Goal: Task Accomplishment & Management: Manage account settings

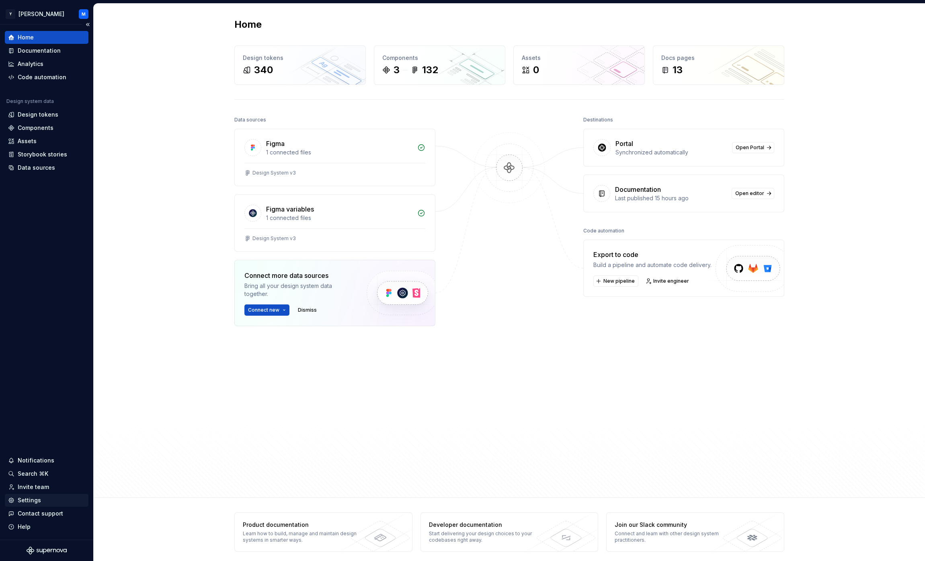
click at [33, 500] on div "Settings" at bounding box center [29, 500] width 23 height 8
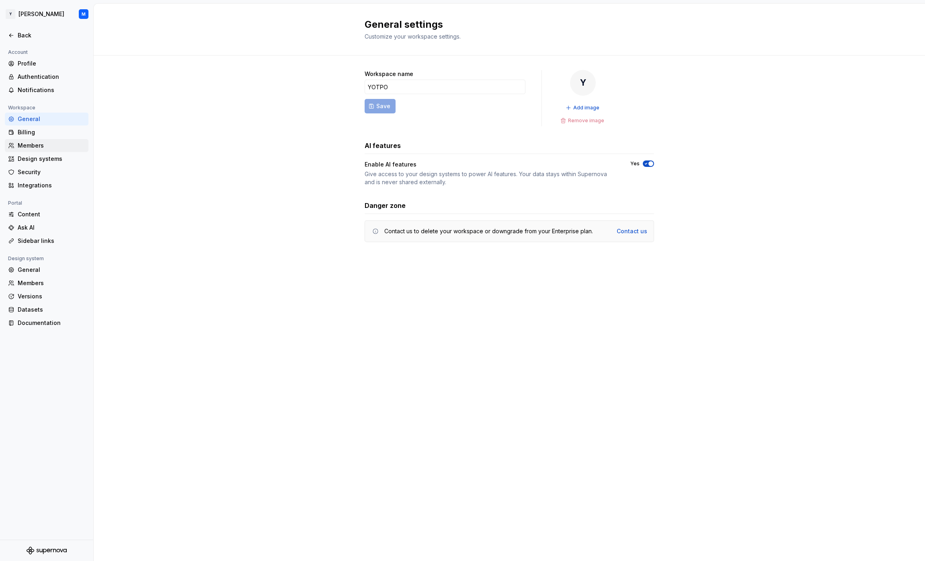
click at [62, 145] on div "Members" at bounding box center [52, 145] width 68 height 8
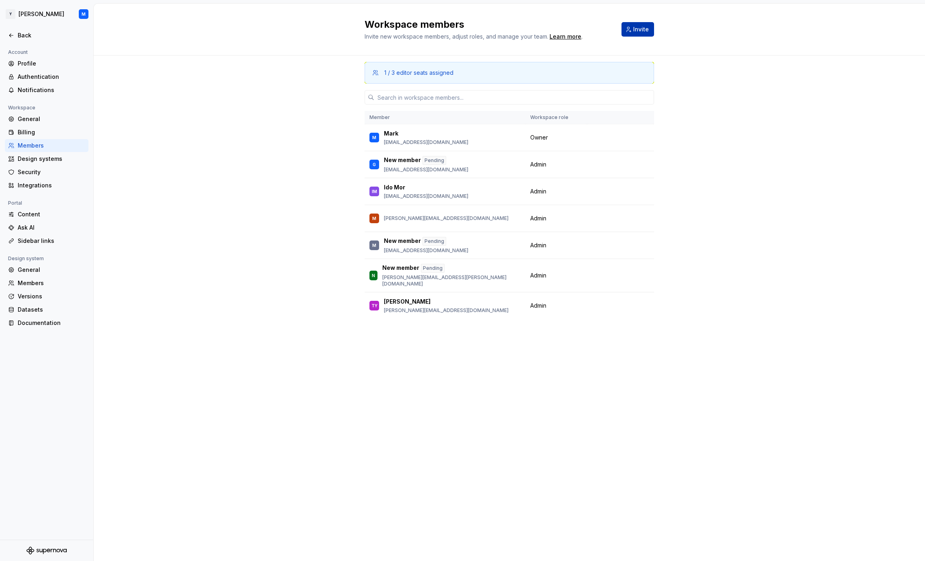
click at [635, 33] on button "Invite" at bounding box center [637, 29] width 33 height 14
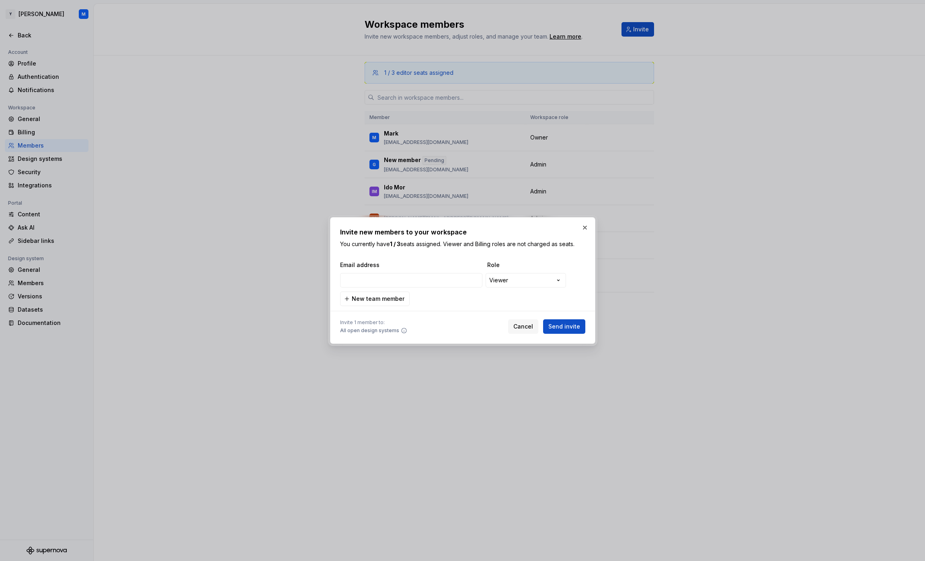
type input "[EMAIL_ADDRESS][DOMAIN_NAME]"
click at [517, 283] on div "**********" at bounding box center [462, 280] width 925 height 561
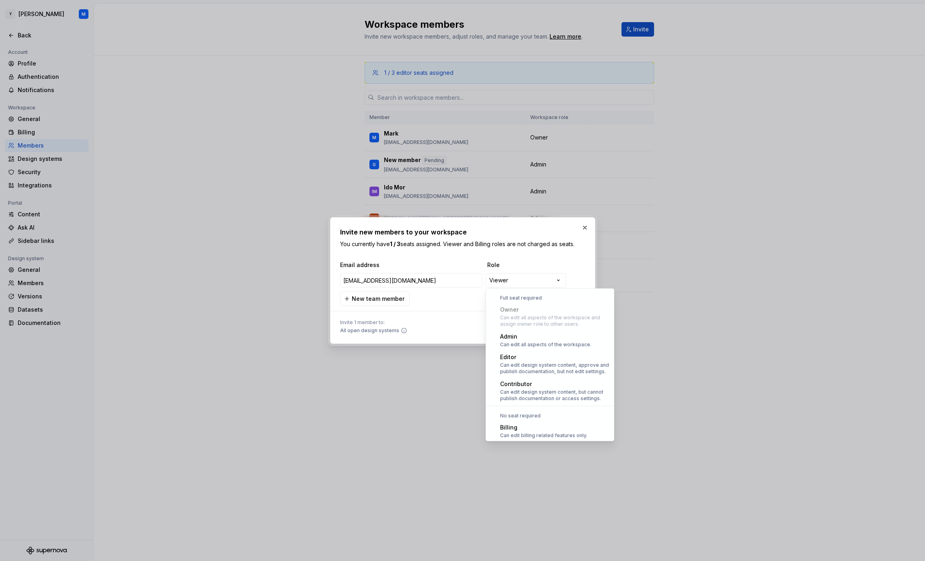
select select "*****"
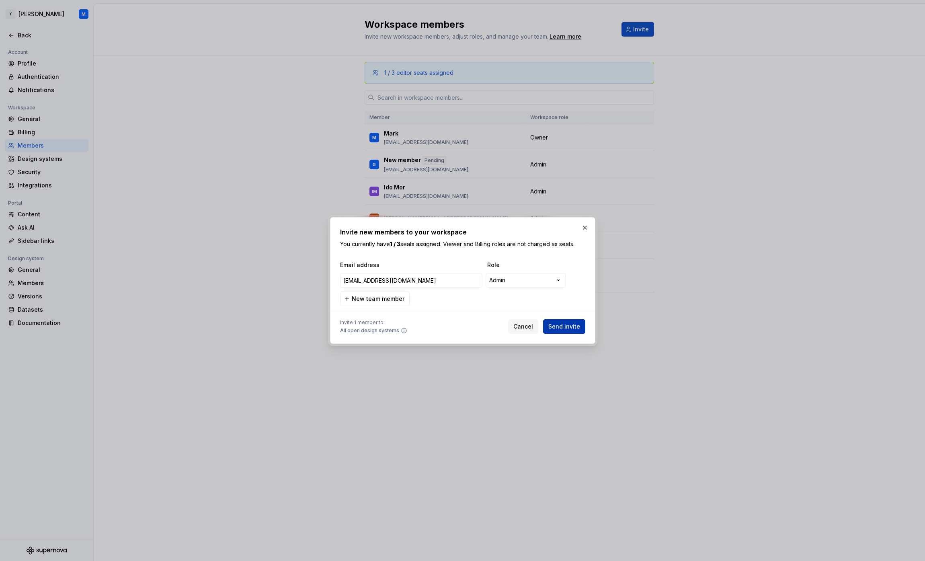
click at [584, 331] on button "Send invite" at bounding box center [564, 326] width 42 height 14
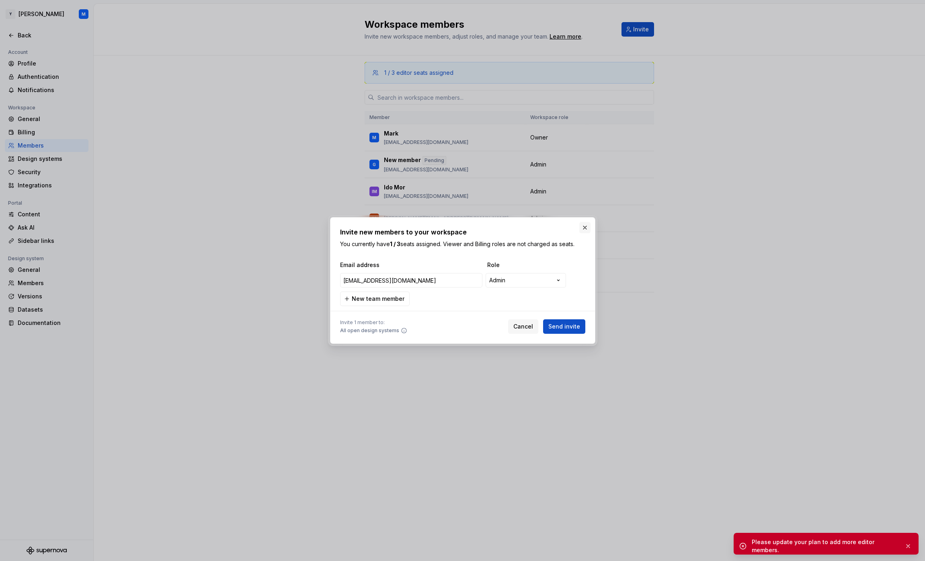
click at [582, 230] on button "button" at bounding box center [584, 227] width 11 height 11
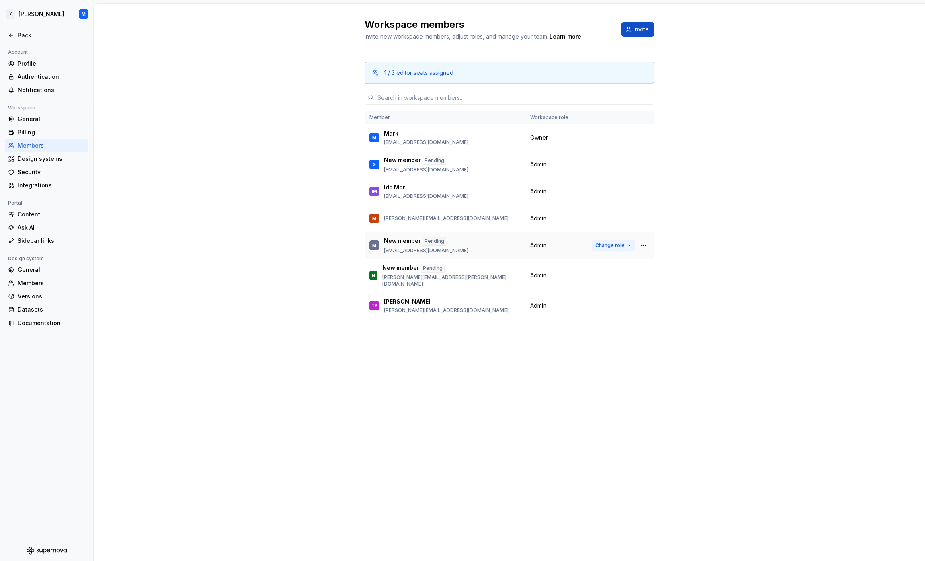
click at [629, 245] on button "Change role" at bounding box center [613, 245] width 43 height 11
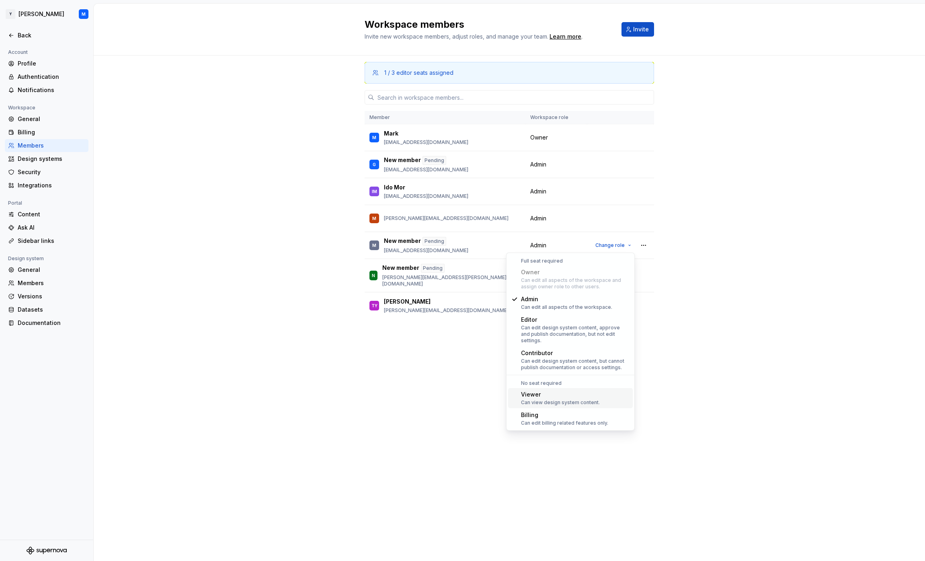
click at [604, 391] on div "Viewer Can view design system content." at bounding box center [575, 397] width 109 height 15
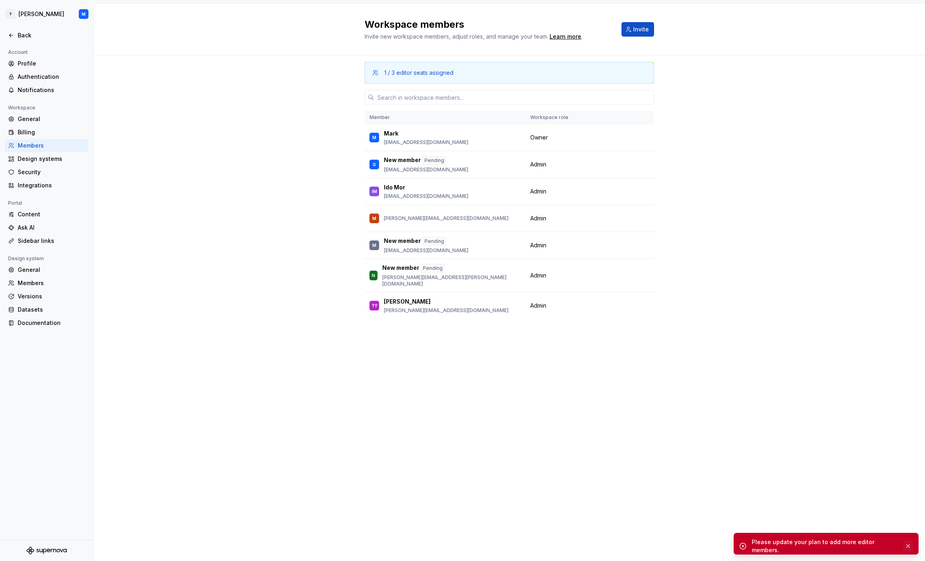
click at [909, 543] on button "button" at bounding box center [908, 545] width 10 height 11
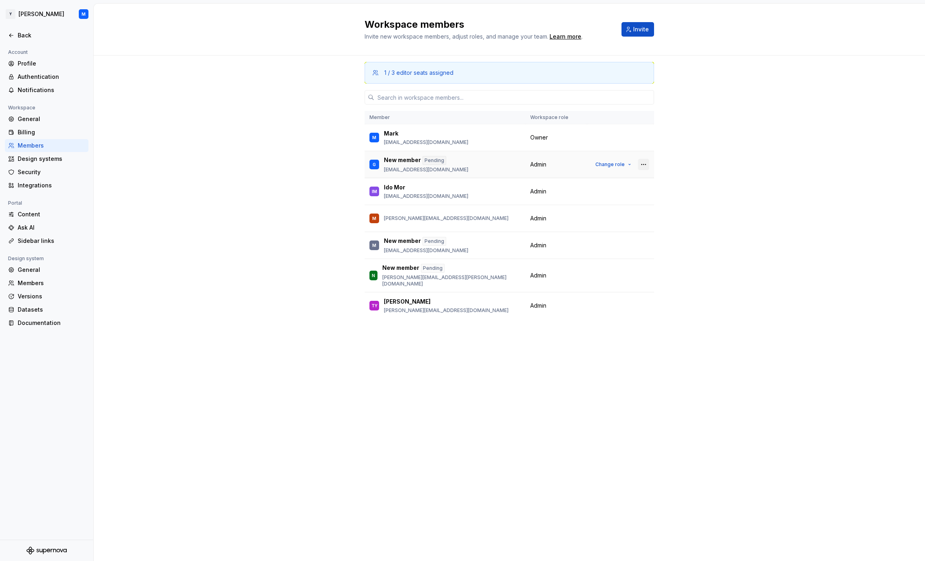
click at [642, 165] on button "button" at bounding box center [643, 164] width 11 height 11
click at [614, 197] on div "Remove from workspace" at bounding box center [594, 197] width 70 height 8
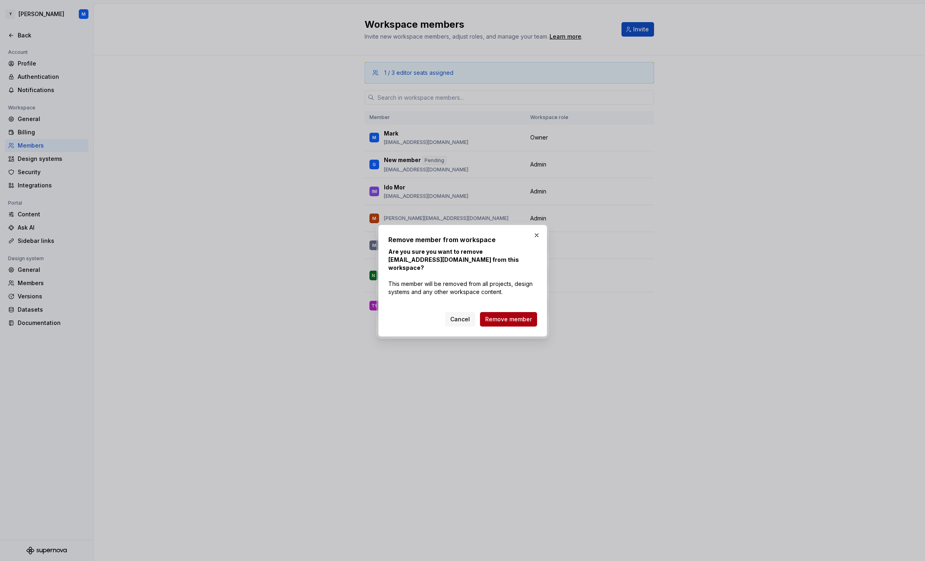
click at [517, 316] on span "Remove member" at bounding box center [508, 319] width 47 height 8
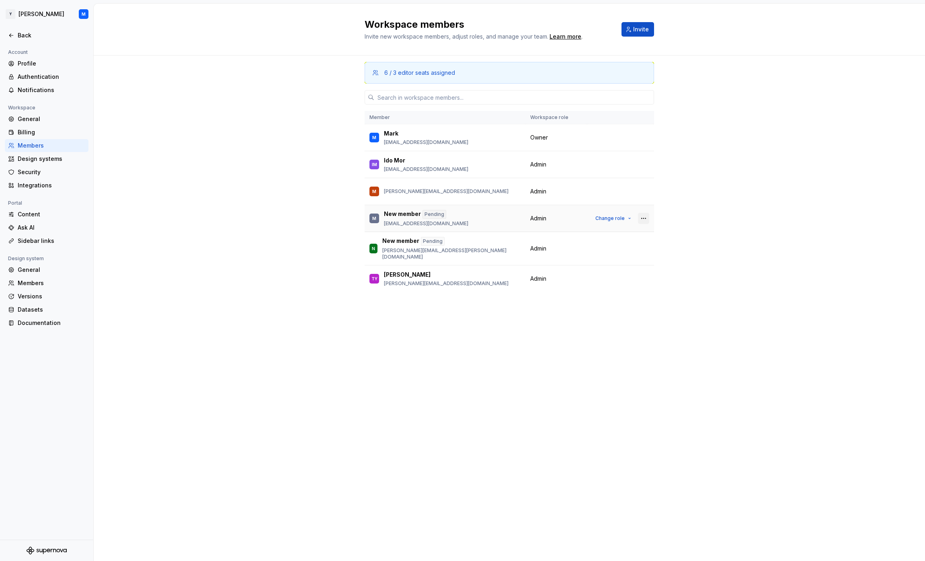
click at [643, 218] on button "button" at bounding box center [643, 218] width 11 height 11
click at [614, 250] on div "Remove from workspace" at bounding box center [594, 250] width 70 height 8
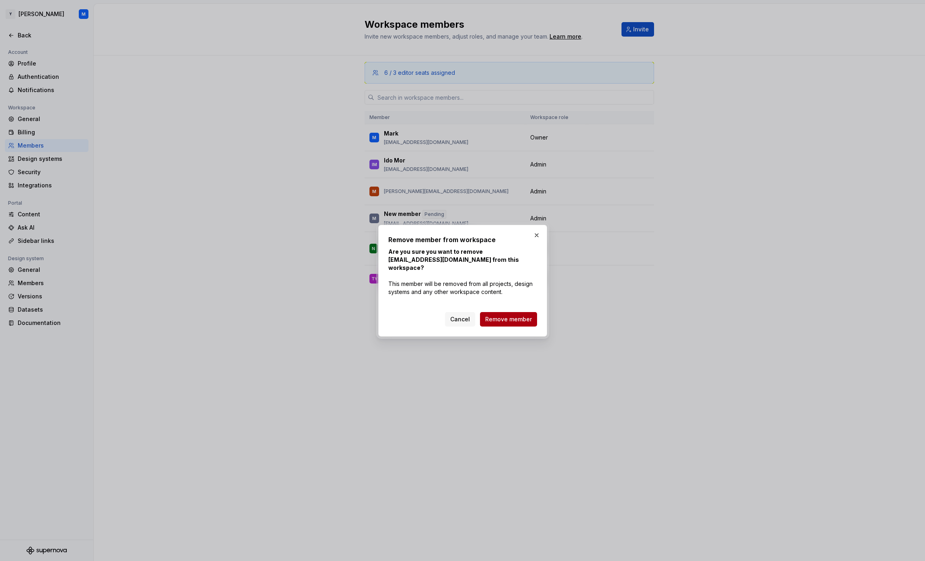
click at [529, 315] on span "Remove member" at bounding box center [508, 319] width 47 height 8
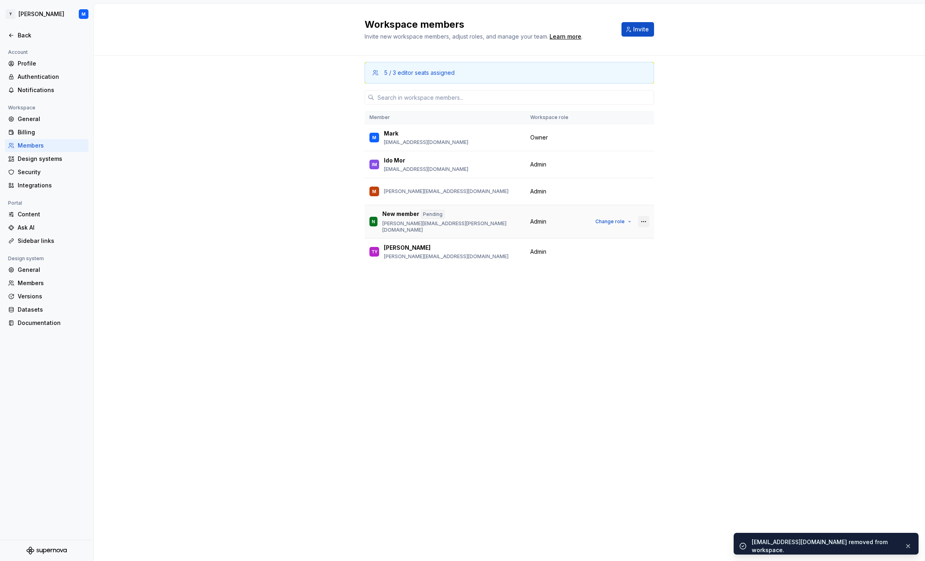
click at [645, 217] on button "button" at bounding box center [643, 221] width 11 height 11
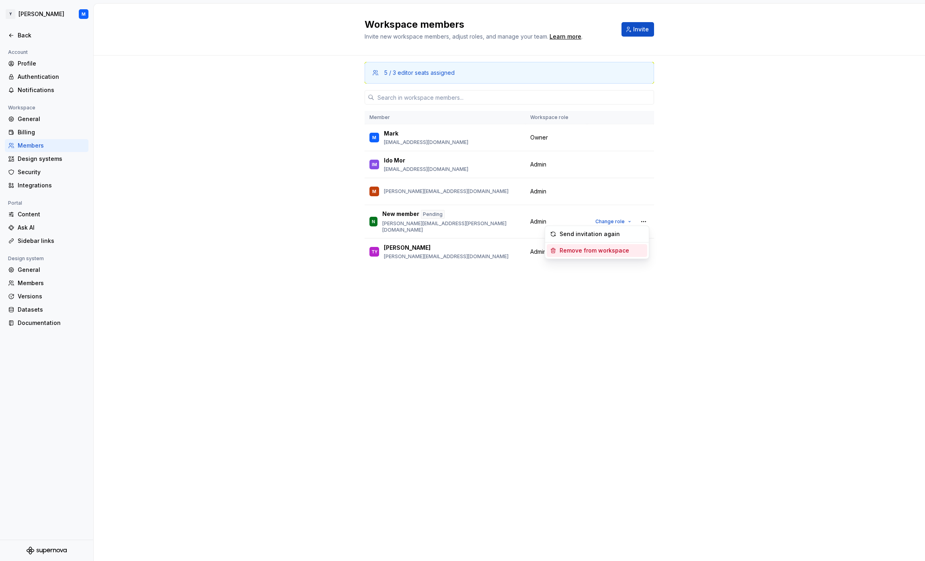
click at [609, 250] on div "Remove from workspace" at bounding box center [594, 250] width 70 height 8
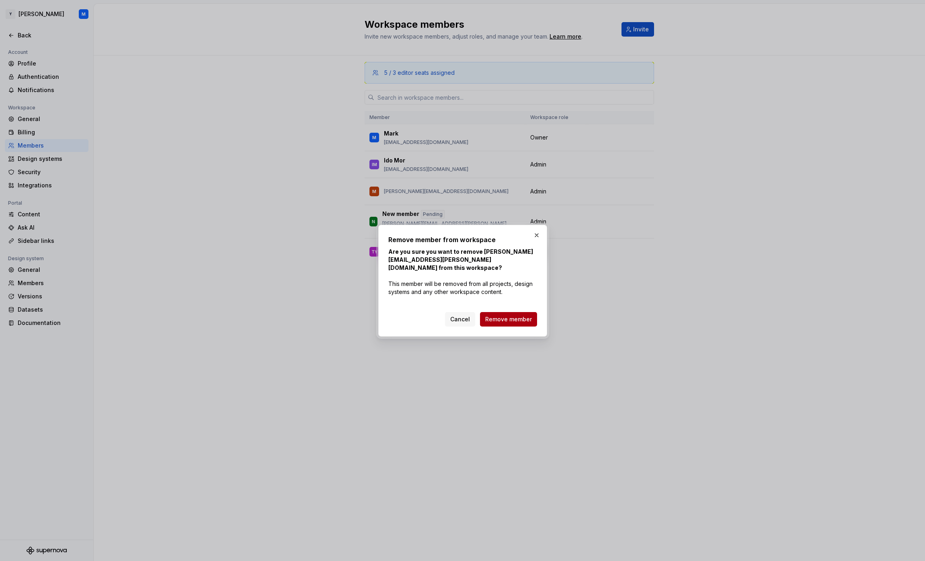
click at [500, 315] on span "Remove member" at bounding box center [508, 319] width 47 height 8
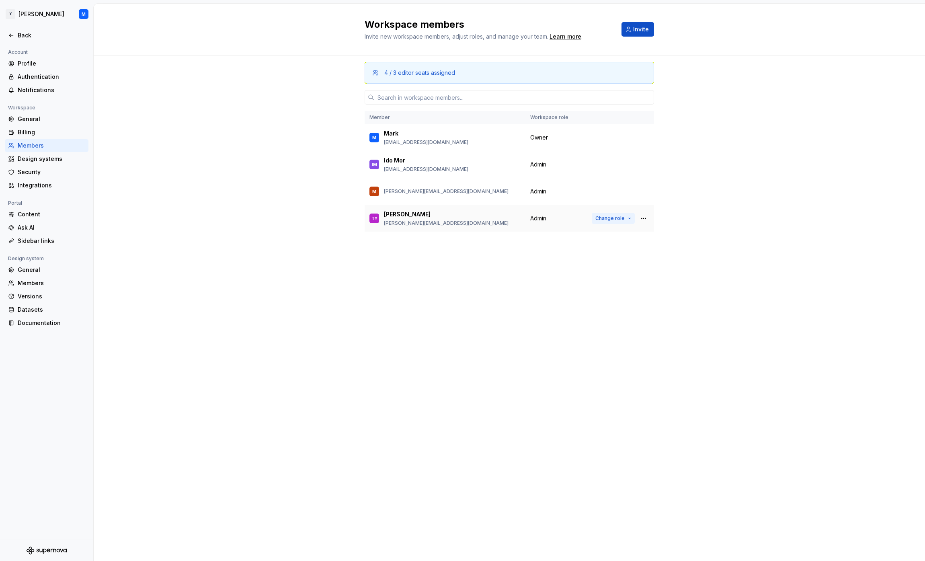
click at [629, 219] on button "Change role" at bounding box center [613, 218] width 43 height 11
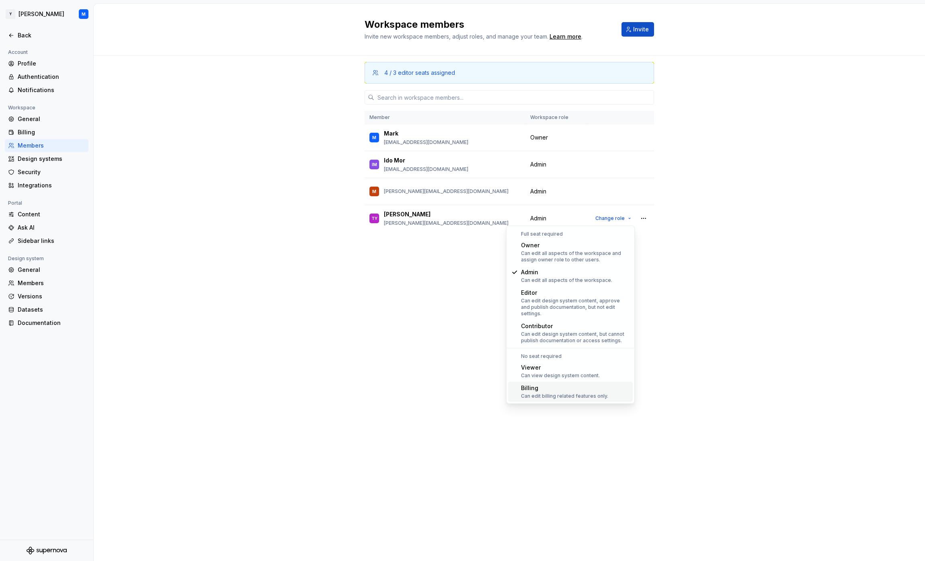
click at [608, 384] on div "Billing Can edit billing related features only." at bounding box center [575, 391] width 109 height 15
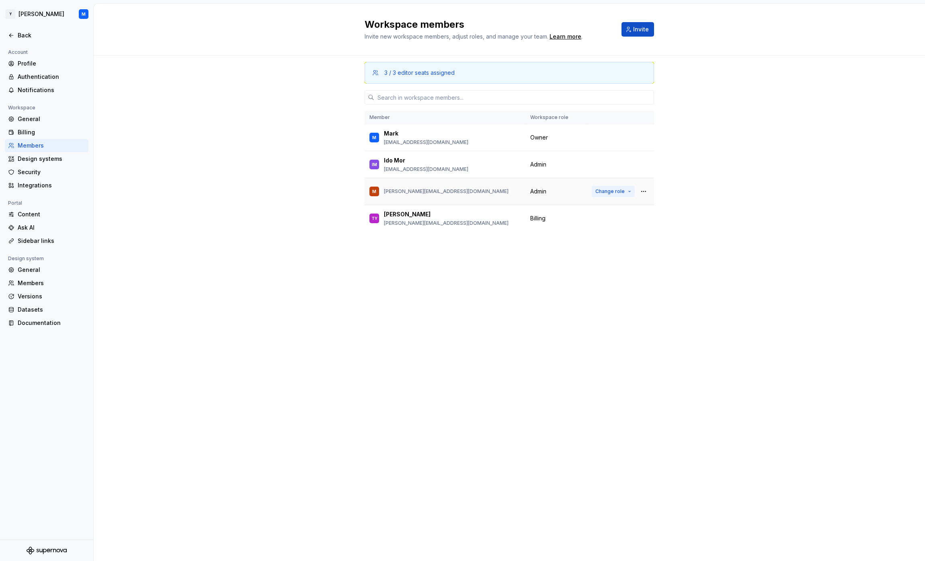
click at [628, 190] on button "Change role" at bounding box center [613, 191] width 43 height 11
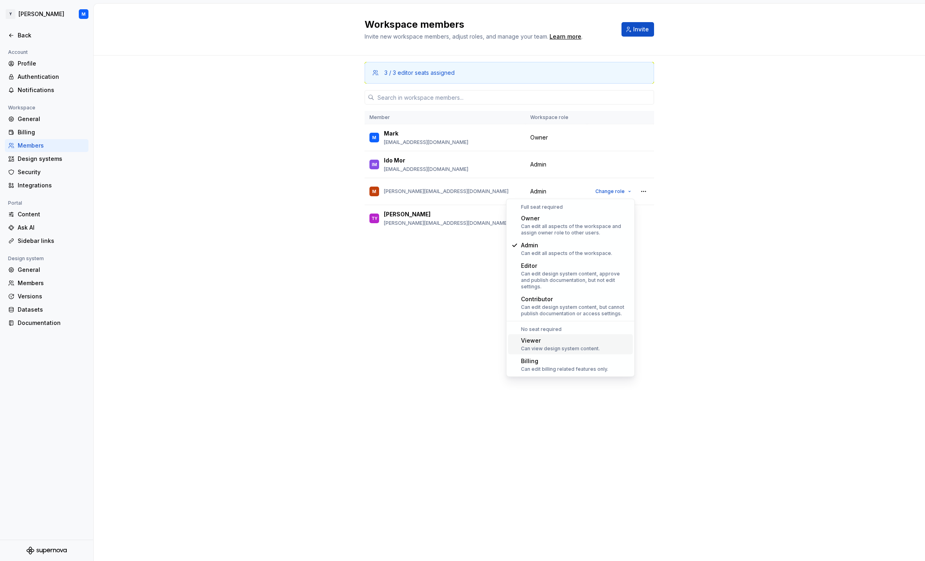
click at [583, 337] on div "Viewer" at bounding box center [560, 340] width 79 height 8
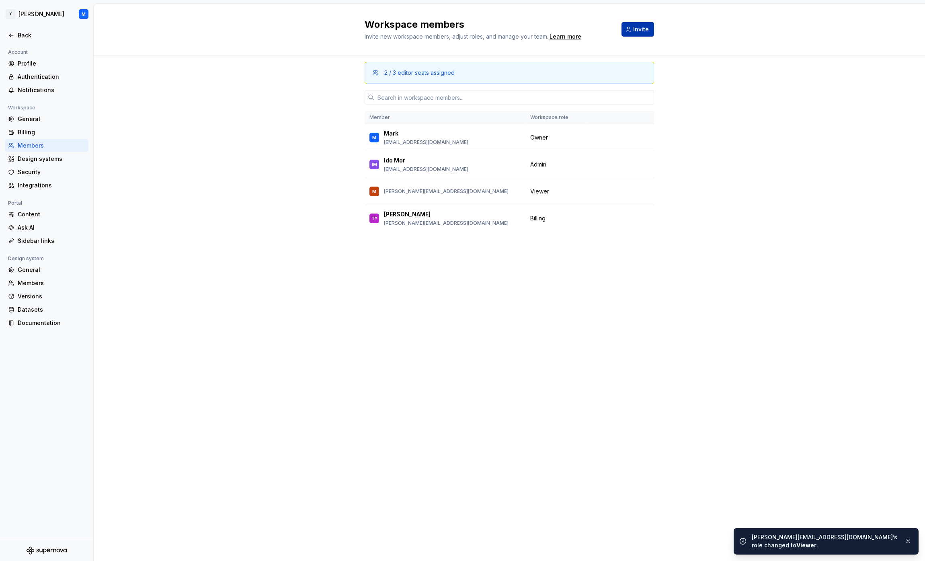
click at [644, 29] on span "Invite" at bounding box center [641, 29] width 16 height 8
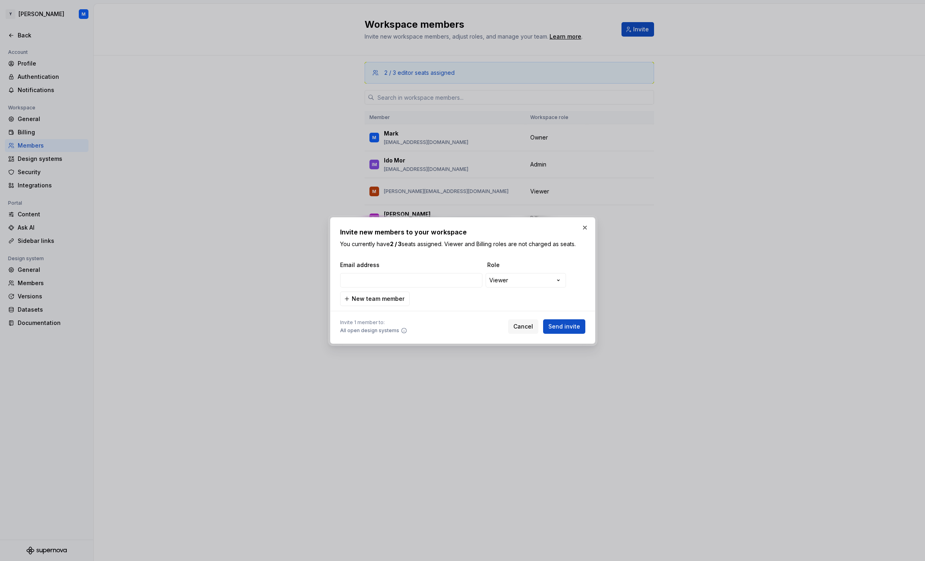
type input "[EMAIL_ADDRESS][DOMAIN_NAME]"
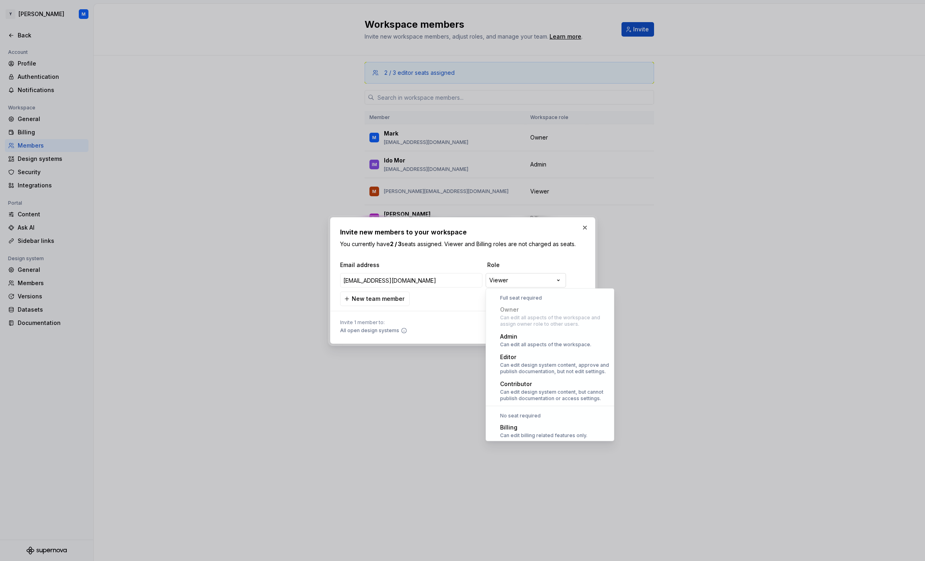
click at [546, 279] on div "**********" at bounding box center [462, 280] width 925 height 561
select select "*****"
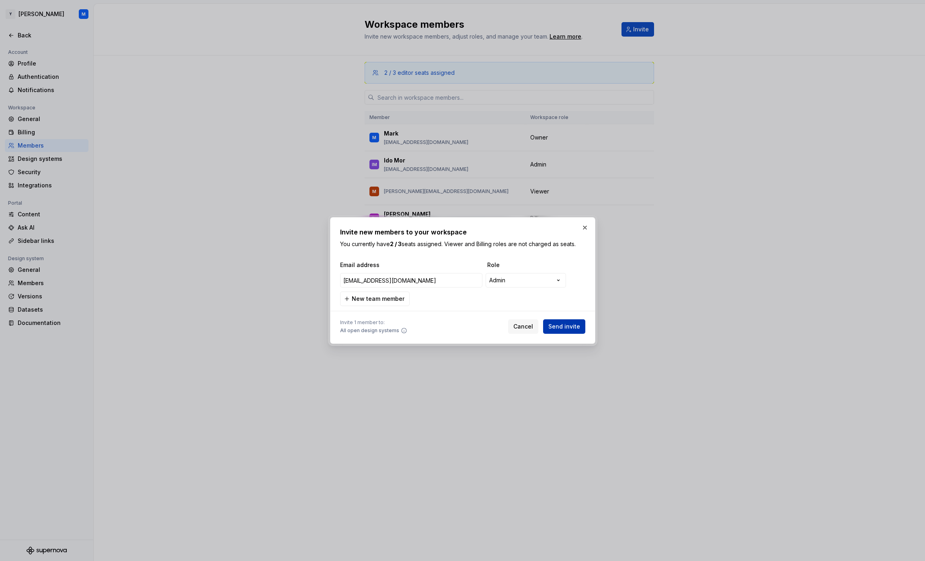
click at [579, 326] on span "Send invite" at bounding box center [564, 326] width 32 height 8
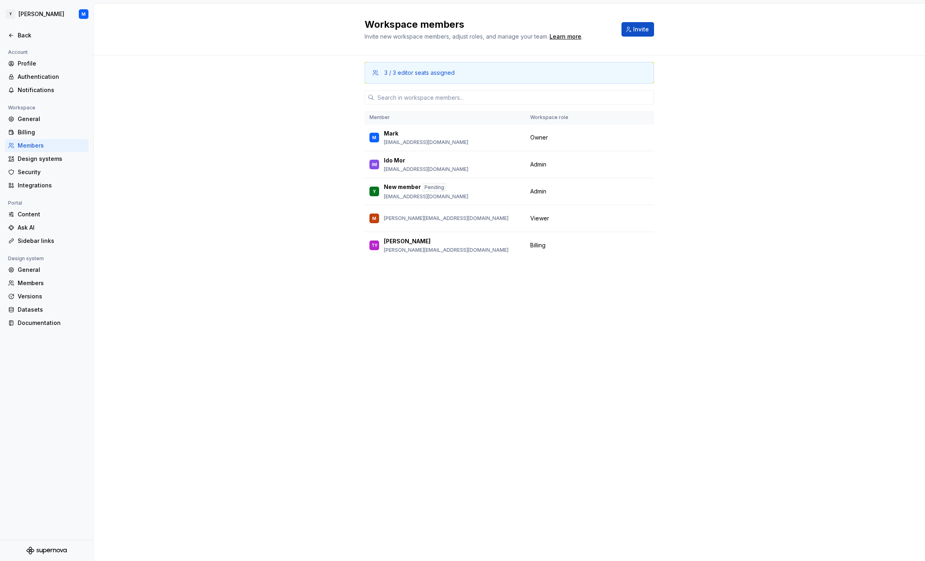
click at [42, 549] on icon "Supernova Logo" at bounding box center [40, 551] width 3 height 4
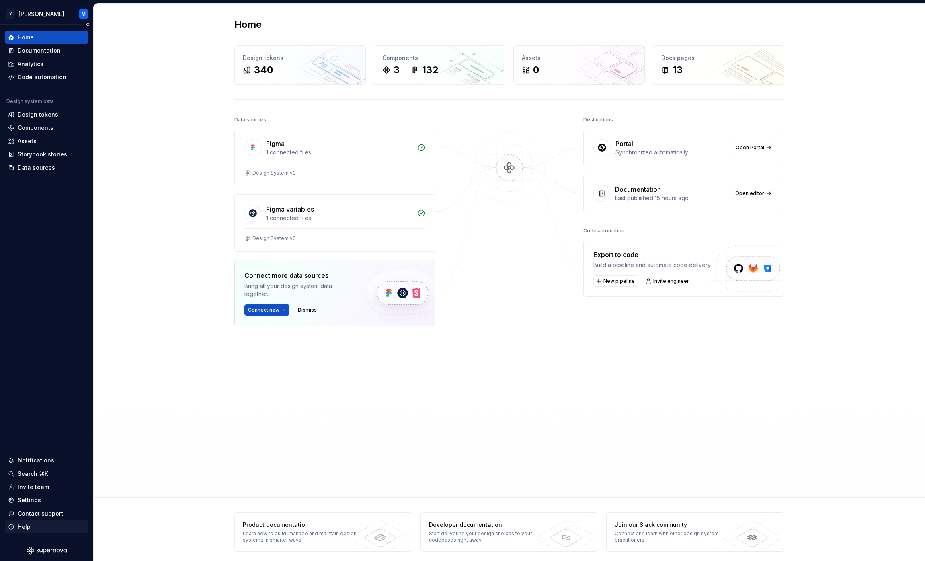
click at [23, 527] on div "Help" at bounding box center [24, 526] width 13 height 8
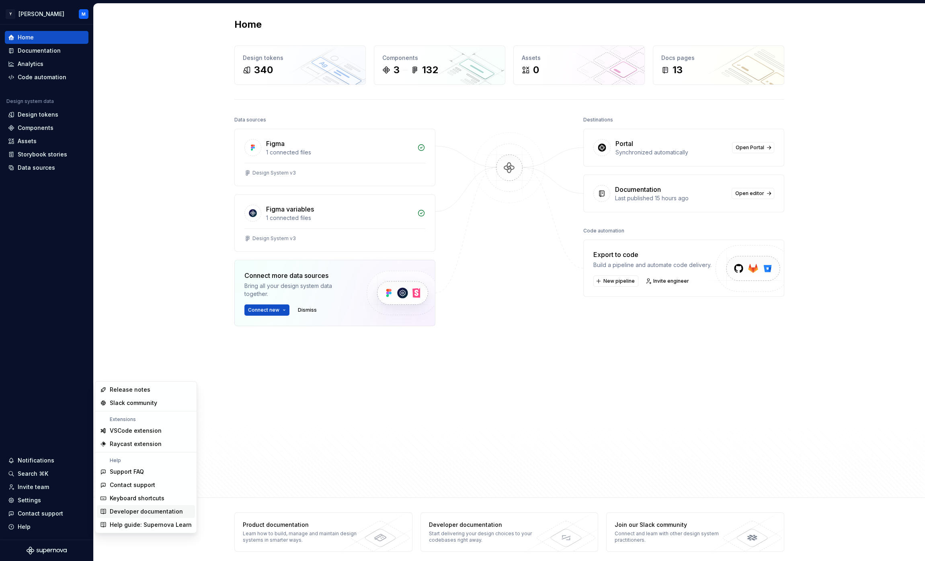
click at [150, 512] on div "Developer documentation" at bounding box center [146, 511] width 73 height 8
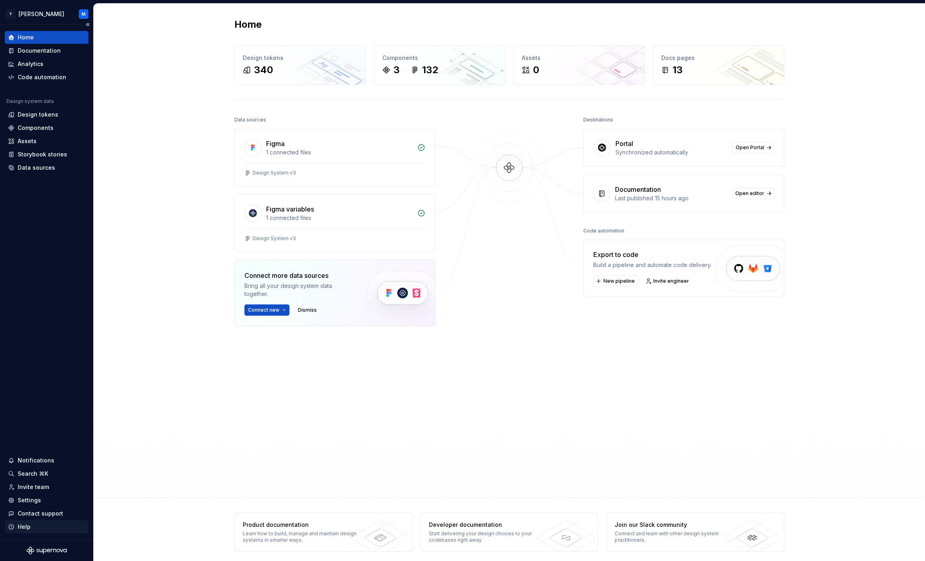
click at [43, 526] on div "Help" at bounding box center [46, 526] width 77 height 8
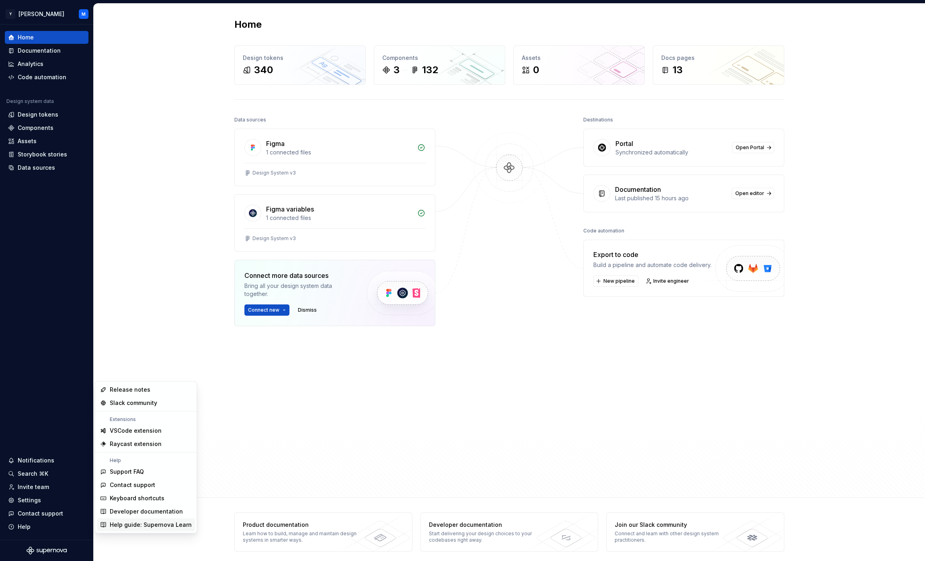
click at [166, 525] on div "Help guide: Supernova Learn" at bounding box center [151, 524] width 82 height 8
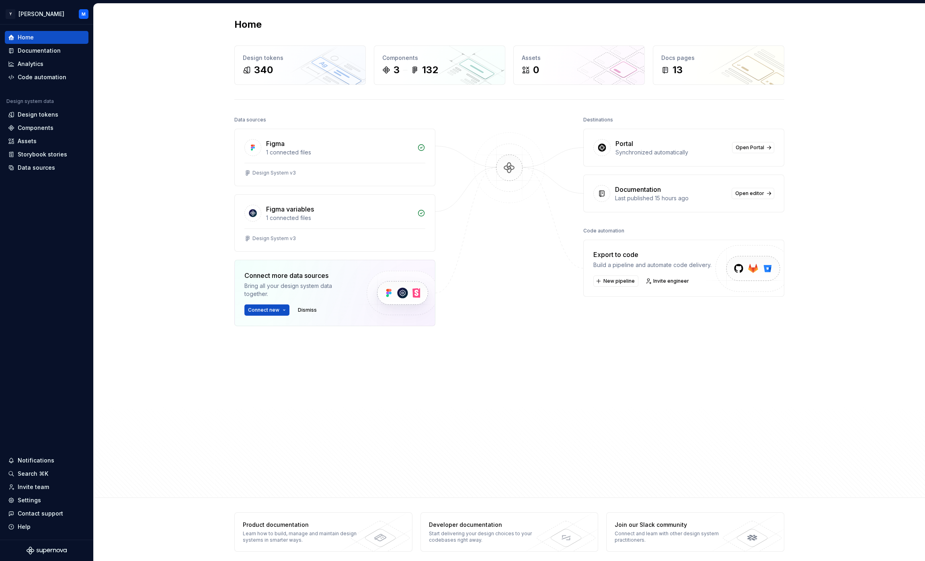
click at [158, 362] on div "Home Design tokens 340 Components 3 132 Assets 0 Docs pages 13 Data sources Fig…" at bounding box center [509, 251] width 831 height 494
click at [152, 326] on div "Home Design tokens 340 Components 3 132 Assets 0 Docs pages 13 Data sources Fig…" at bounding box center [509, 251] width 831 height 494
click at [187, 321] on div "Home Design tokens 340 Components 3 132 Assets 0 Docs pages 13 Data sources Fig…" at bounding box center [509, 251] width 831 height 494
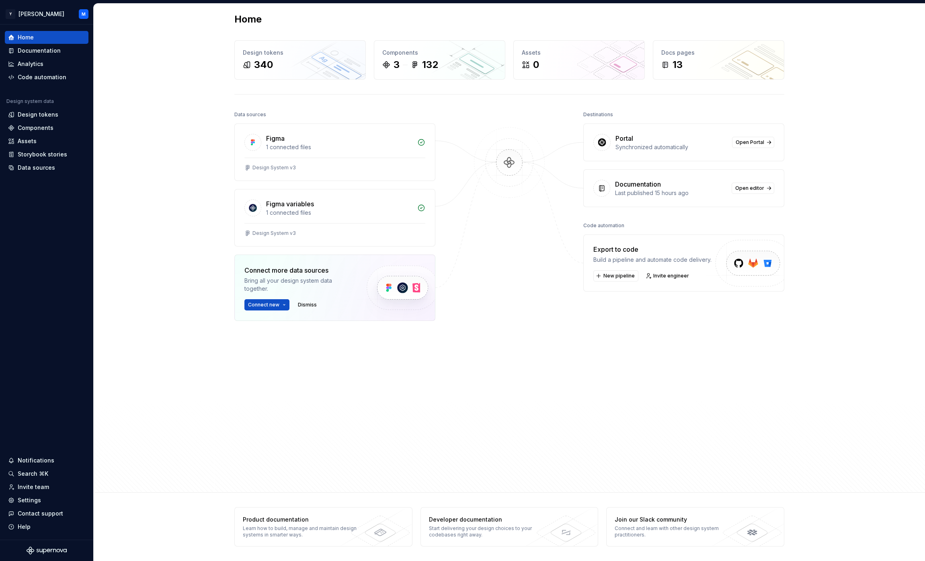
click at [255, 454] on div "Data sources Figma 1 connected files Design System v3 Figma variables 1 connect…" at bounding box center [509, 293] width 550 height 369
click at [368, 518] on icon at bounding box center [372, 526] width 80 height 39
